Goal: Task Accomplishment & Management: Manage account settings

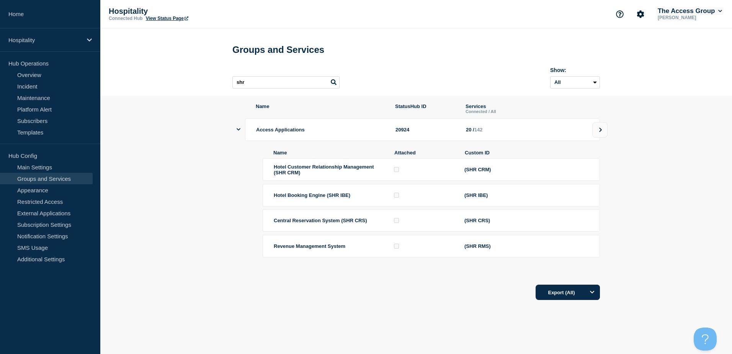
click at [679, 14] on button "The Access Group" at bounding box center [689, 11] width 67 height 8
click at [640, 15] on icon "Account settings" at bounding box center [640, 13] width 7 height 7
click at [647, 44] on link "Team Members" at bounding box center [641, 45] width 39 height 7
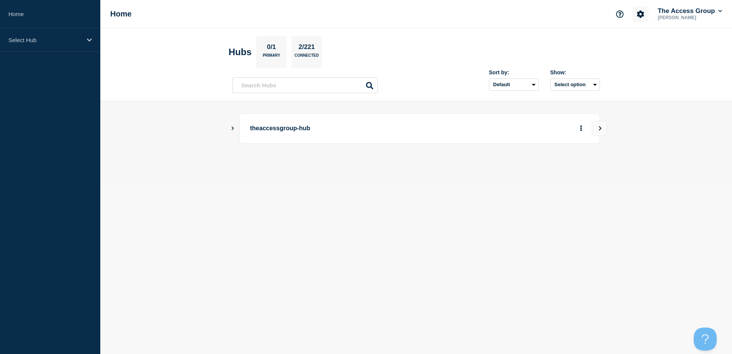
click at [633, 15] on button "Account settings" at bounding box center [641, 14] width 16 height 16
click at [631, 43] on link "Team Members" at bounding box center [641, 45] width 39 height 7
